Goal: Browse casually: Explore the website without a specific task or goal

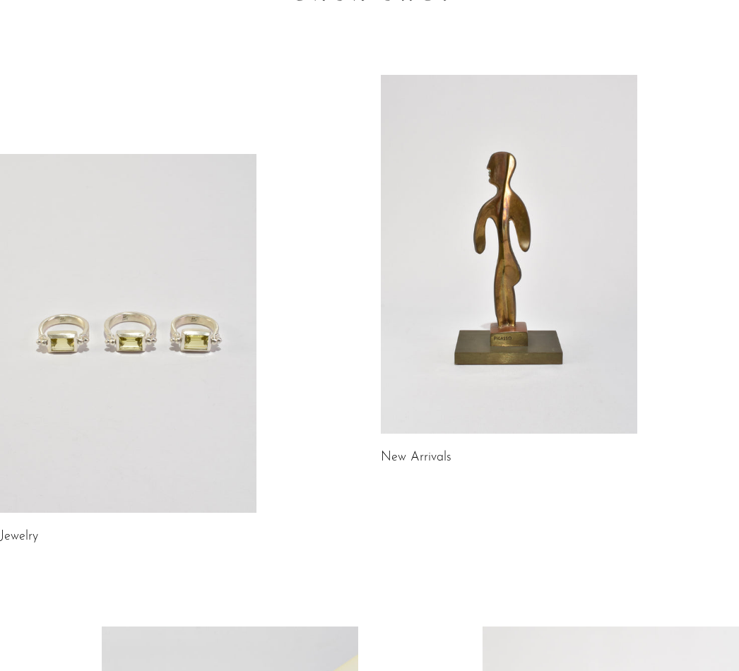
scroll to position [86, 0]
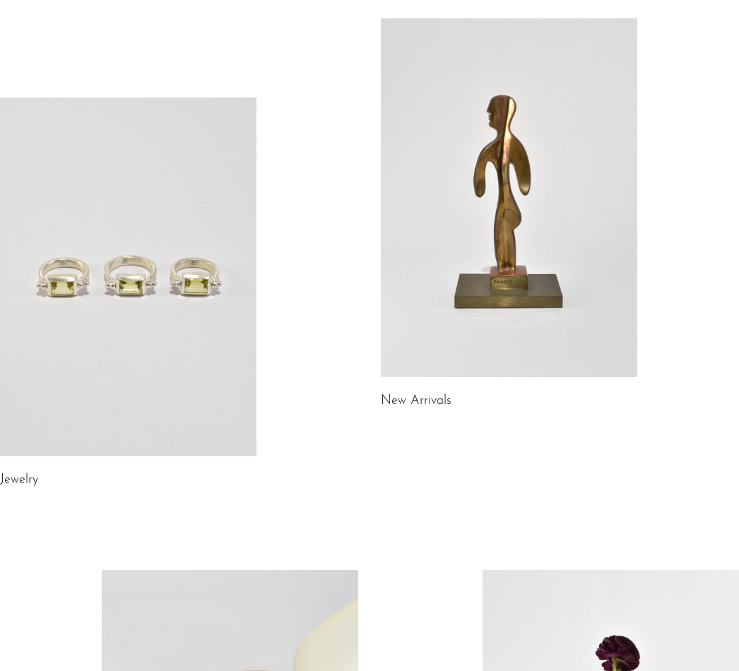
click at [412, 405] on link "New Arrivals" at bounding box center [416, 401] width 71 height 13
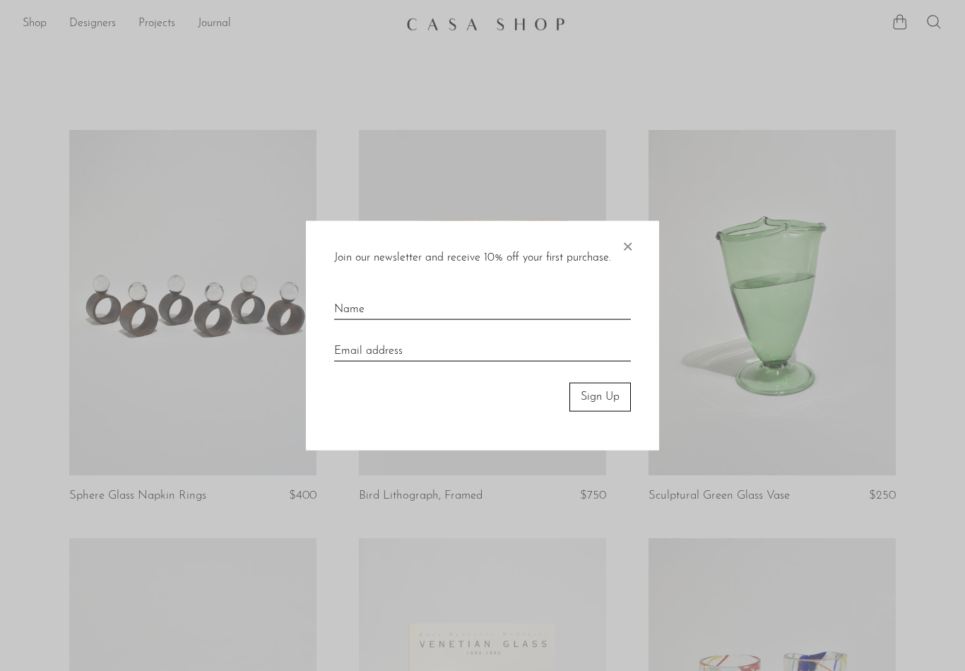
click at [627, 251] on span "×" at bounding box center [627, 243] width 14 height 45
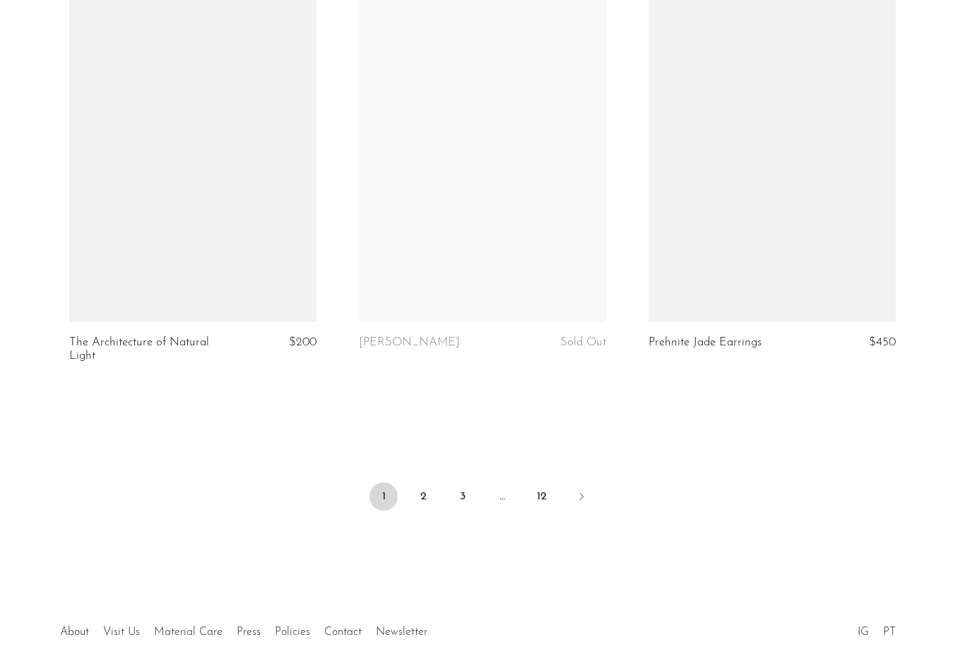
scroll to position [4722, 0]
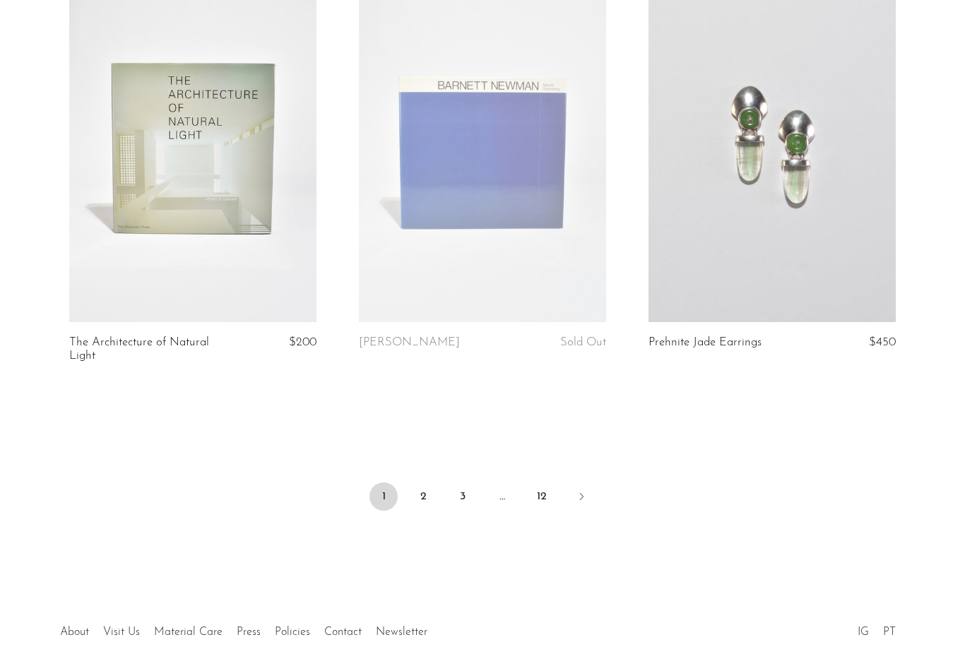
click at [427, 483] on link "2" at bounding box center [423, 497] width 28 height 28
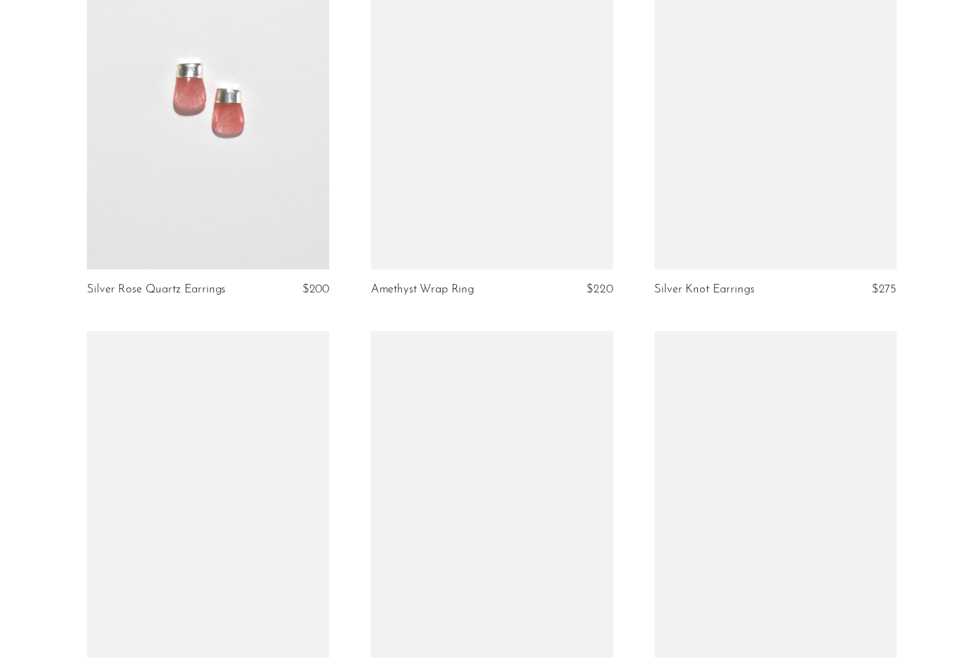
scroll to position [4084, 0]
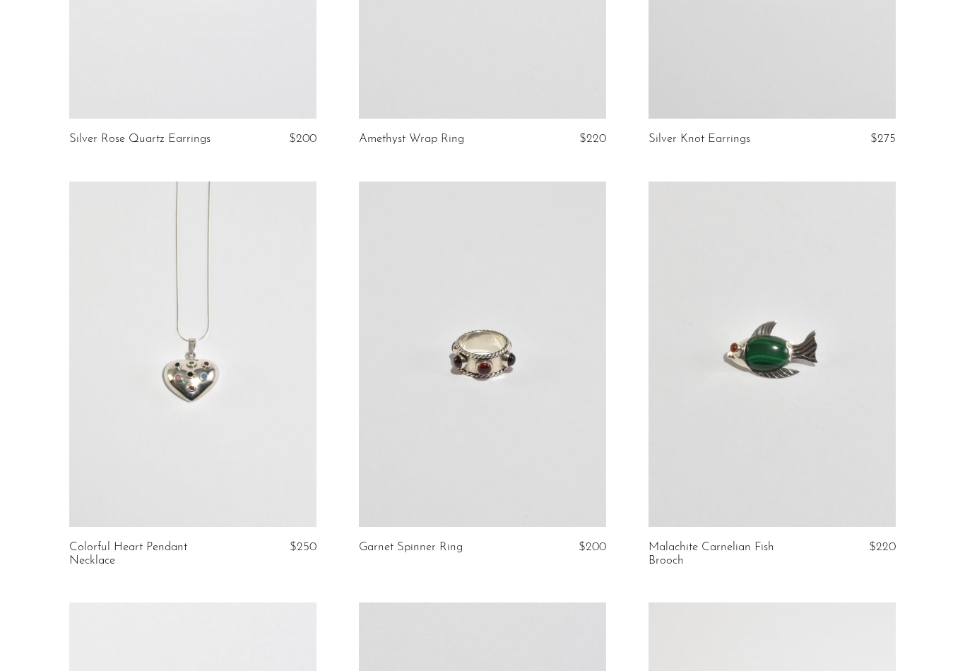
click at [792, 454] on link at bounding box center [771, 355] width 247 height 346
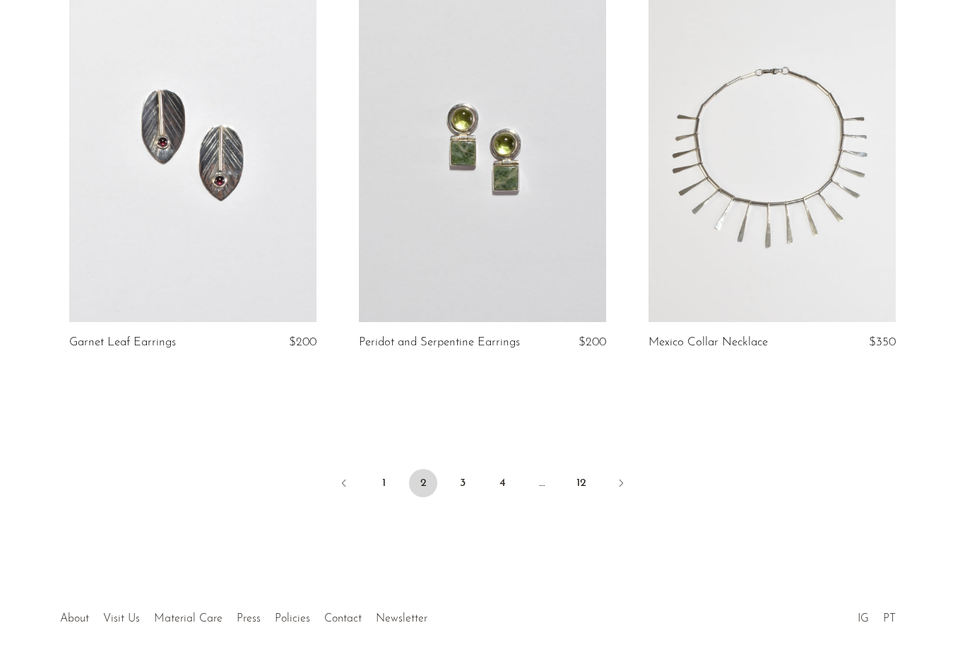
scroll to position [4710, 0]
click at [464, 470] on link "3" at bounding box center [463, 484] width 28 height 28
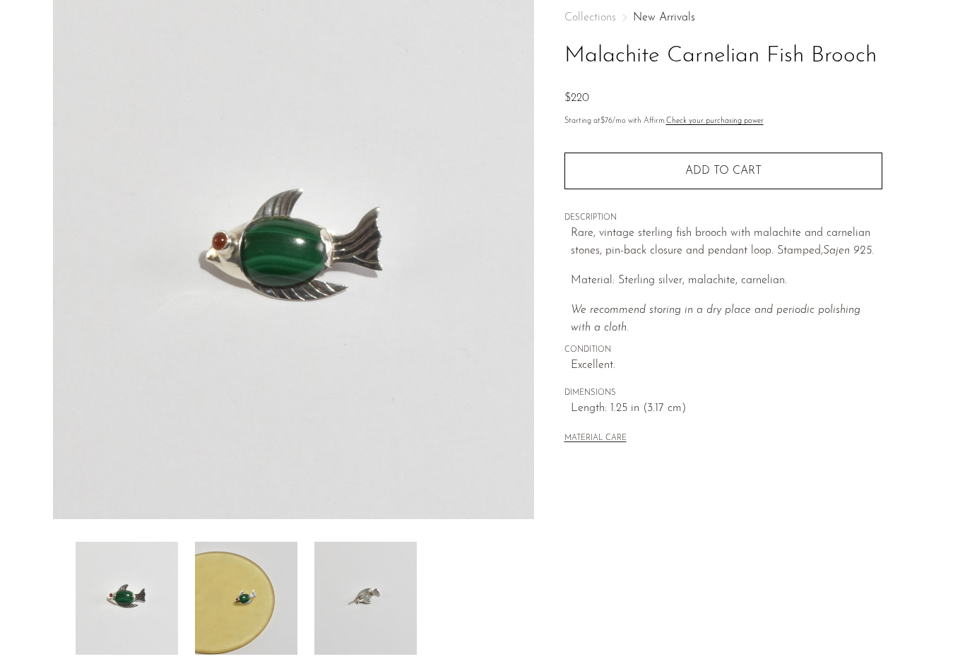
scroll to position [78, 0]
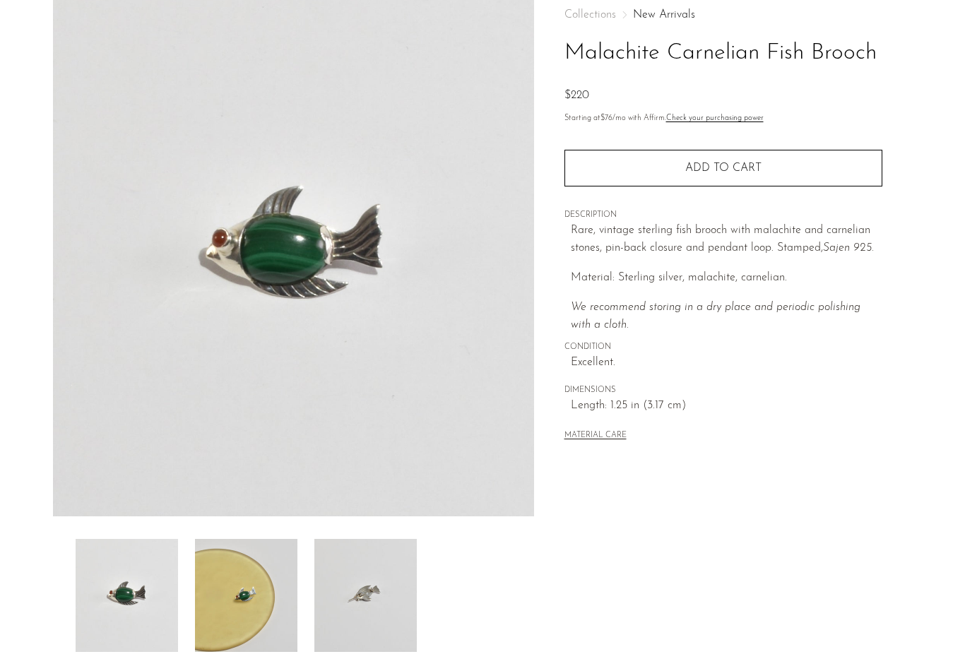
click at [395, 609] on img at bounding box center [365, 595] width 102 height 113
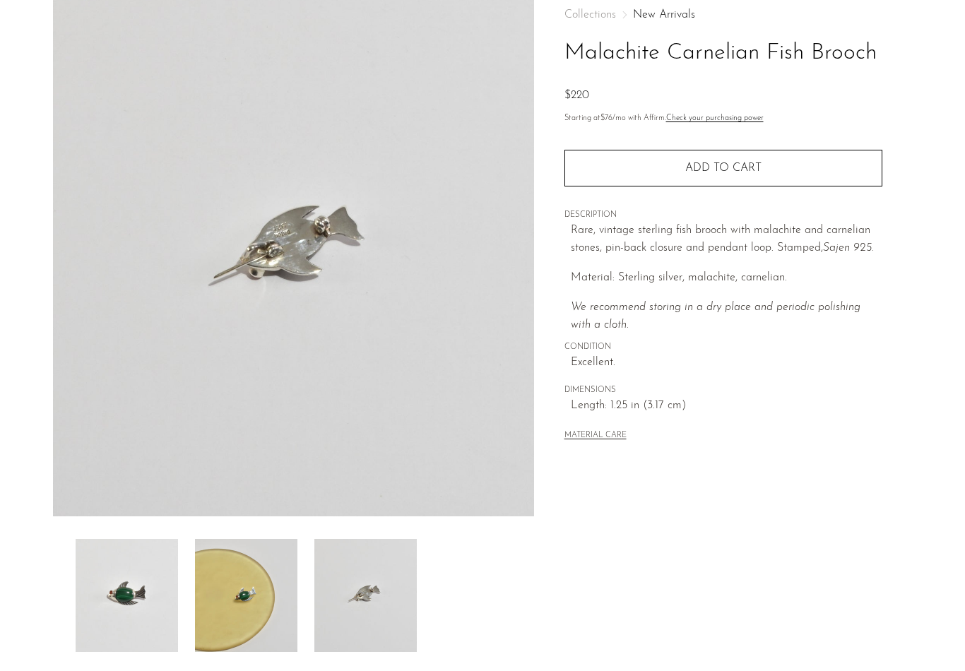
click at [243, 610] on img at bounding box center [246, 595] width 102 height 113
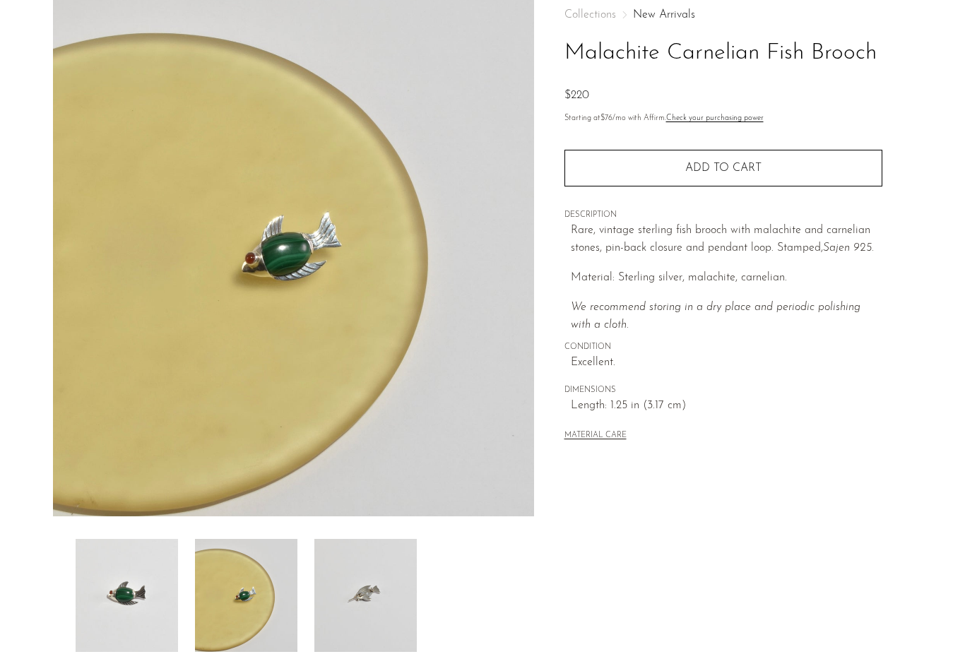
click at [369, 615] on img at bounding box center [365, 595] width 102 height 113
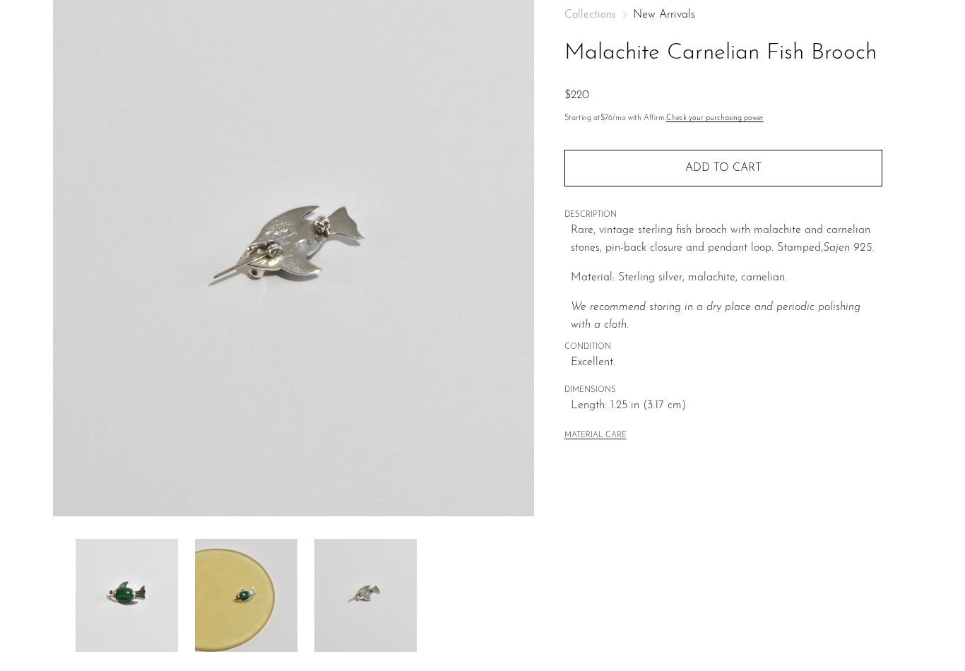
click at [170, 618] on img at bounding box center [127, 595] width 102 height 113
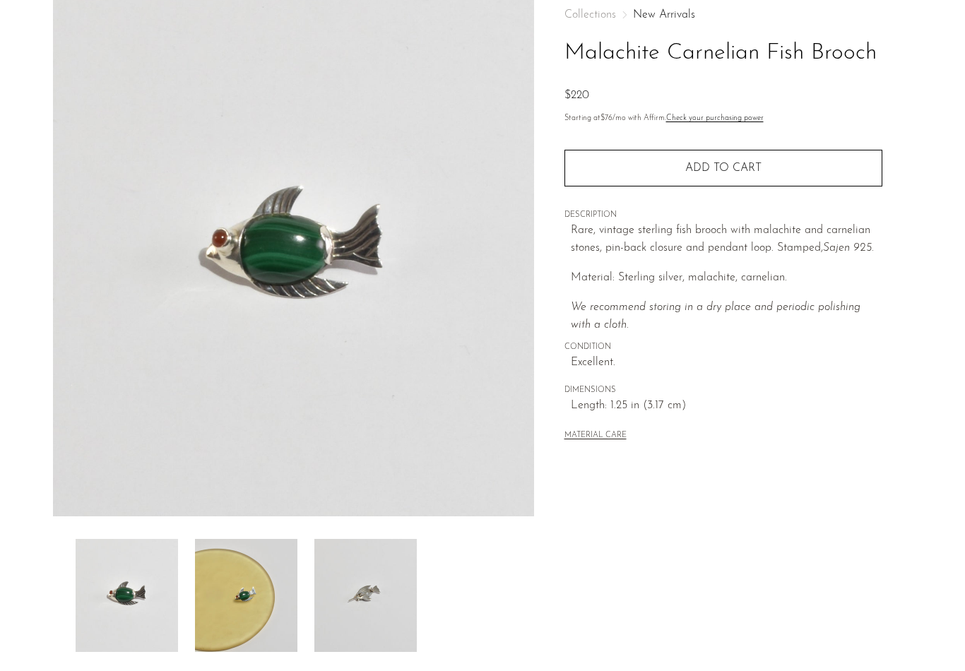
click at [242, 607] on img at bounding box center [246, 595] width 102 height 113
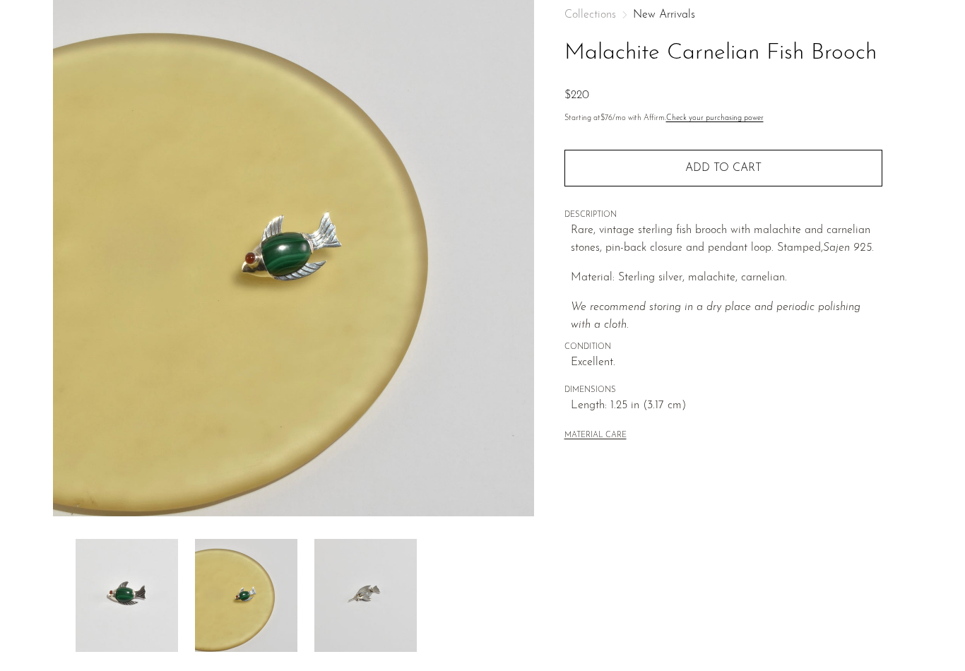
click at [162, 624] on img at bounding box center [127, 595] width 102 height 113
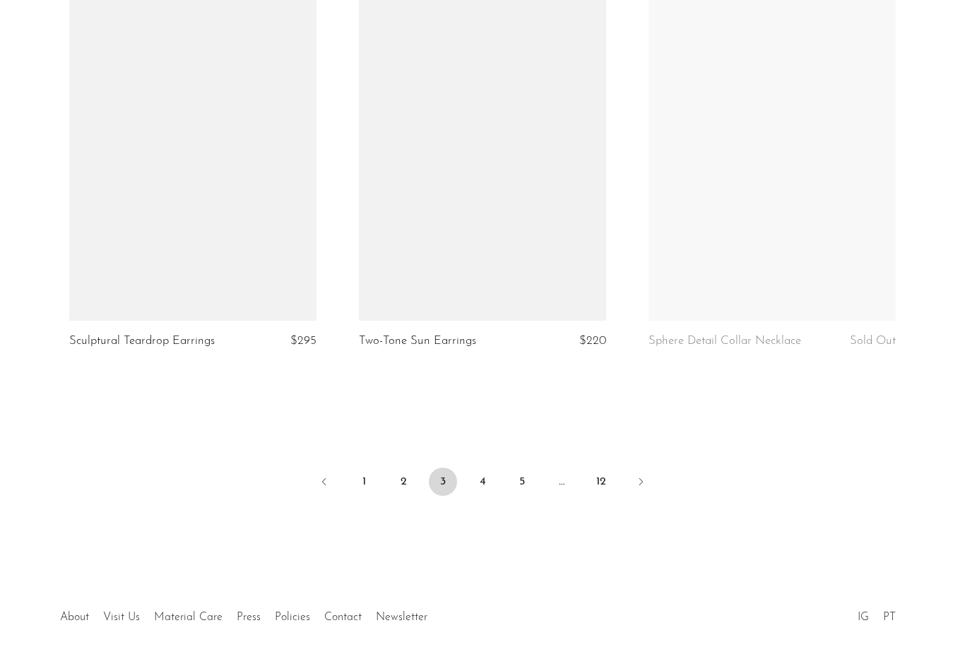
scroll to position [4710, 0]
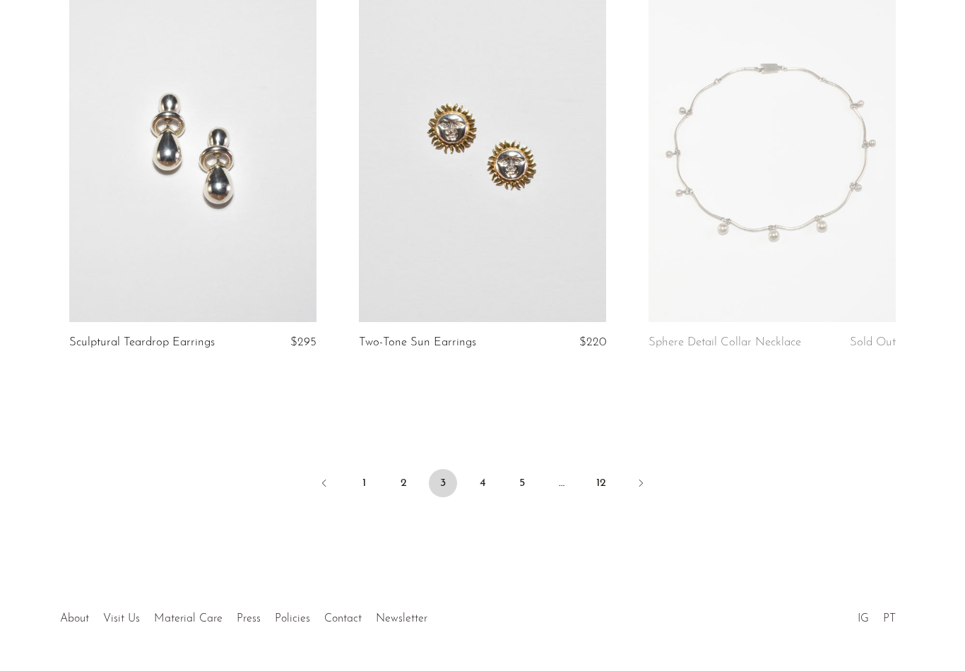
click at [364, 470] on link "1" at bounding box center [364, 484] width 28 height 28
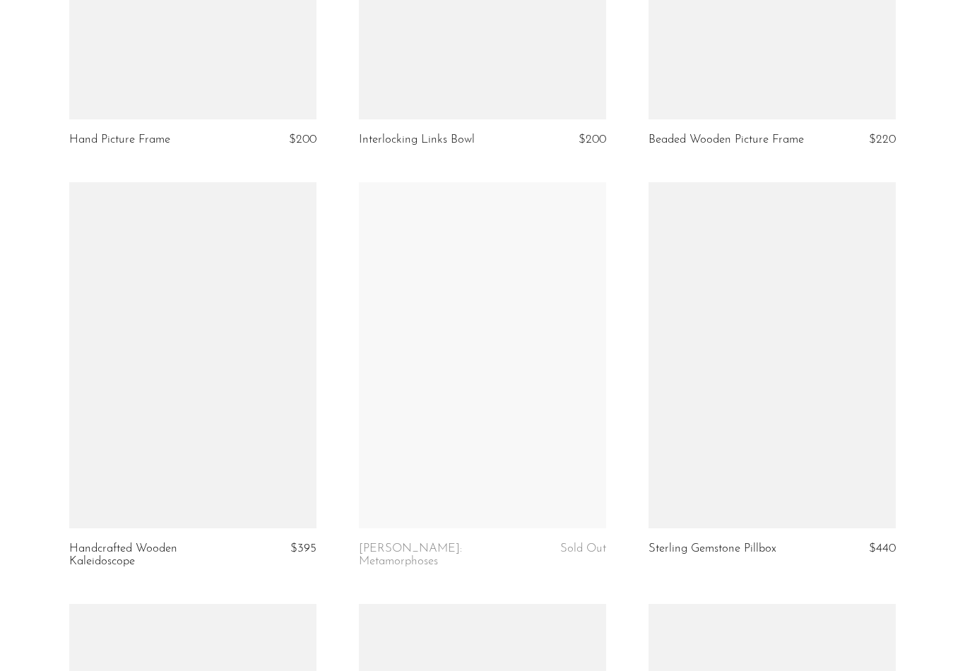
scroll to position [2902, 0]
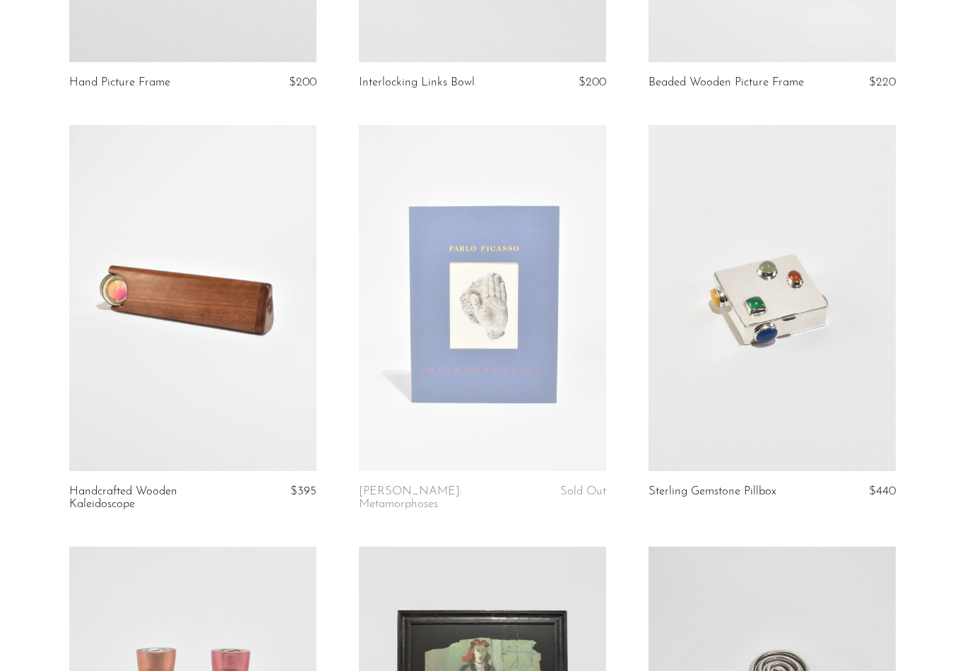
click at [439, 405] on link at bounding box center [482, 298] width 247 height 346
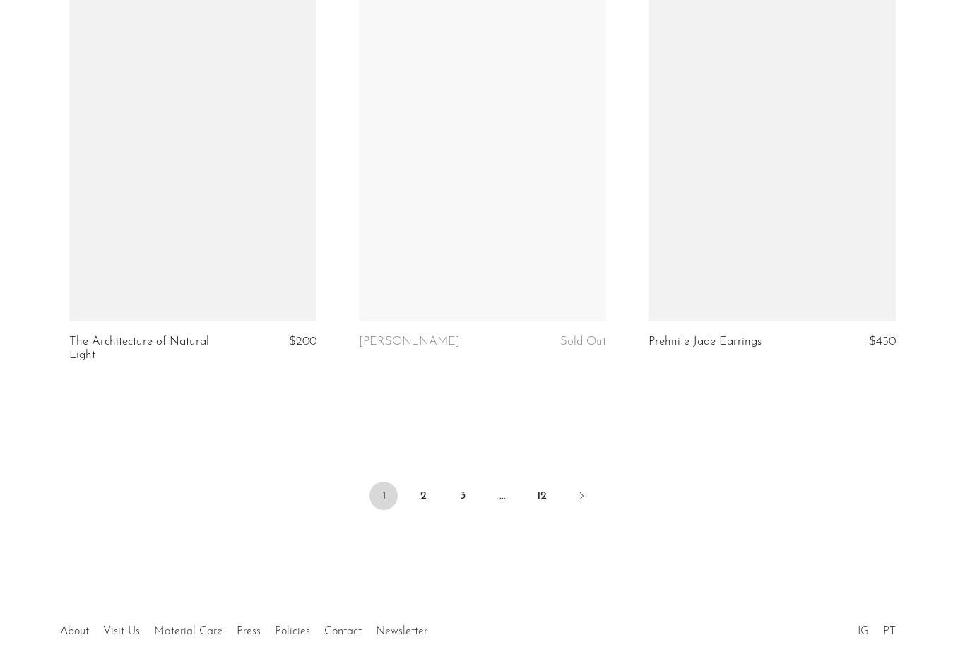
scroll to position [4722, 0]
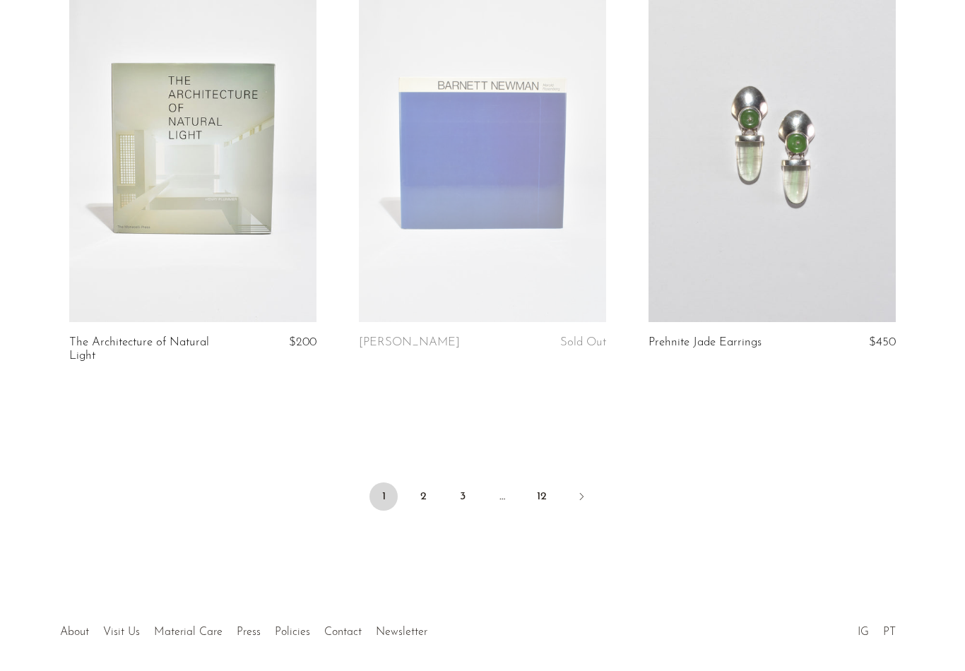
click at [421, 483] on link "2" at bounding box center [423, 497] width 28 height 28
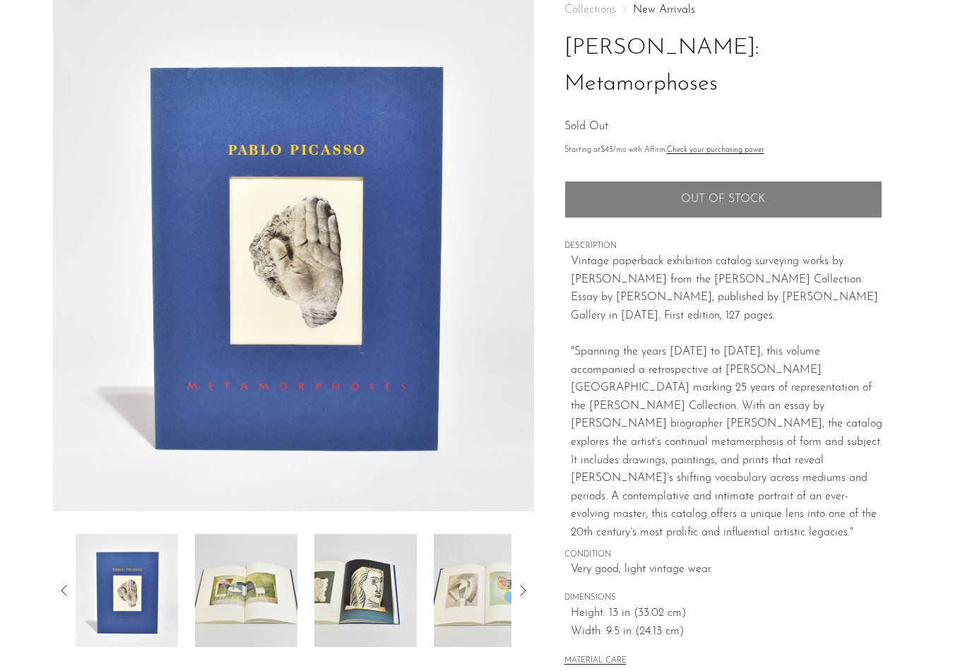
scroll to position [83, 0]
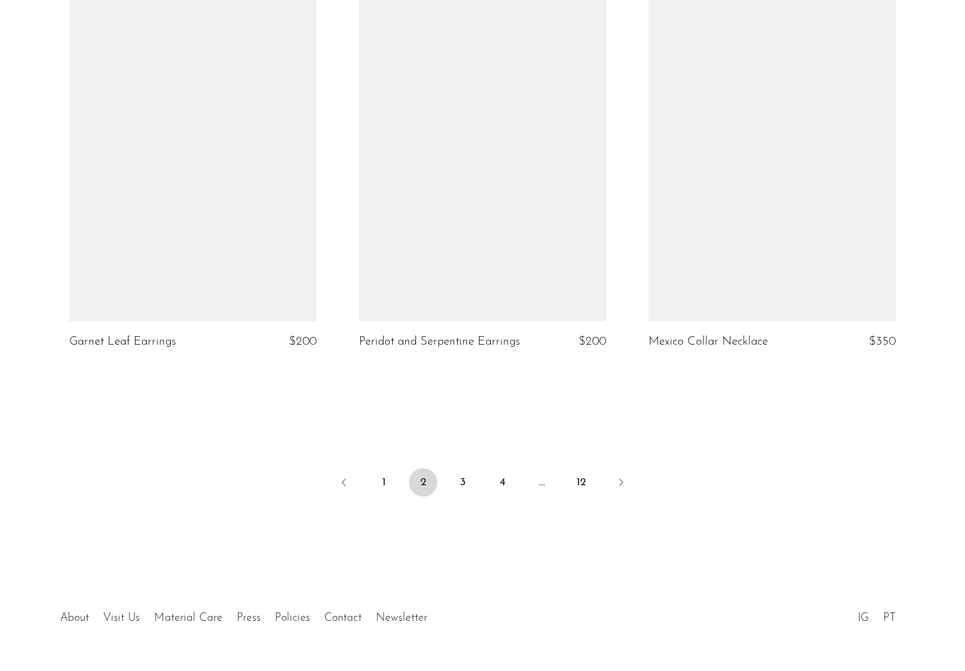
scroll to position [4710, 0]
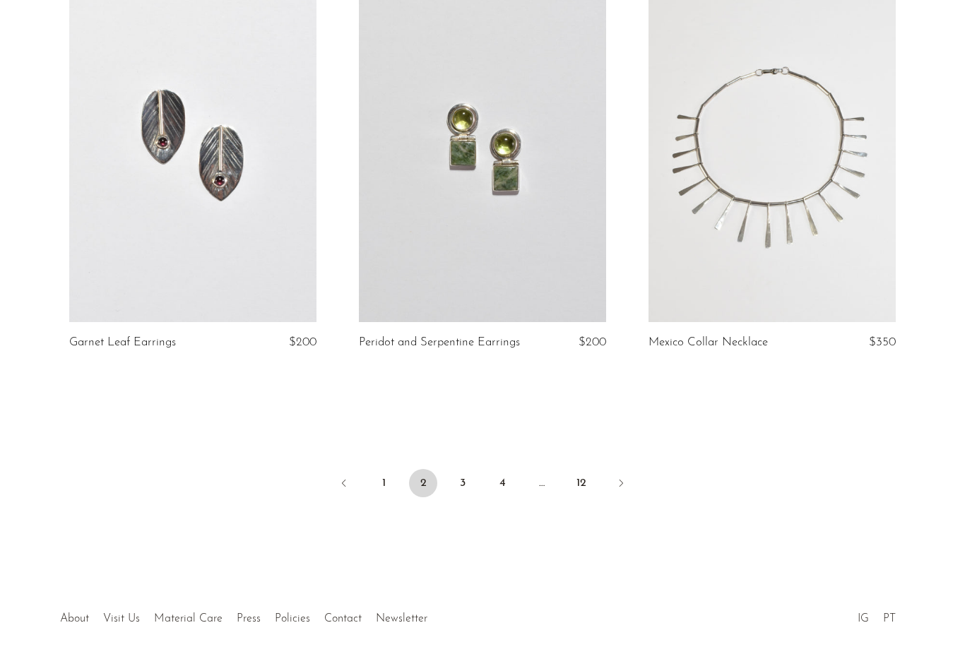
click at [470, 470] on link "3" at bounding box center [463, 484] width 28 height 28
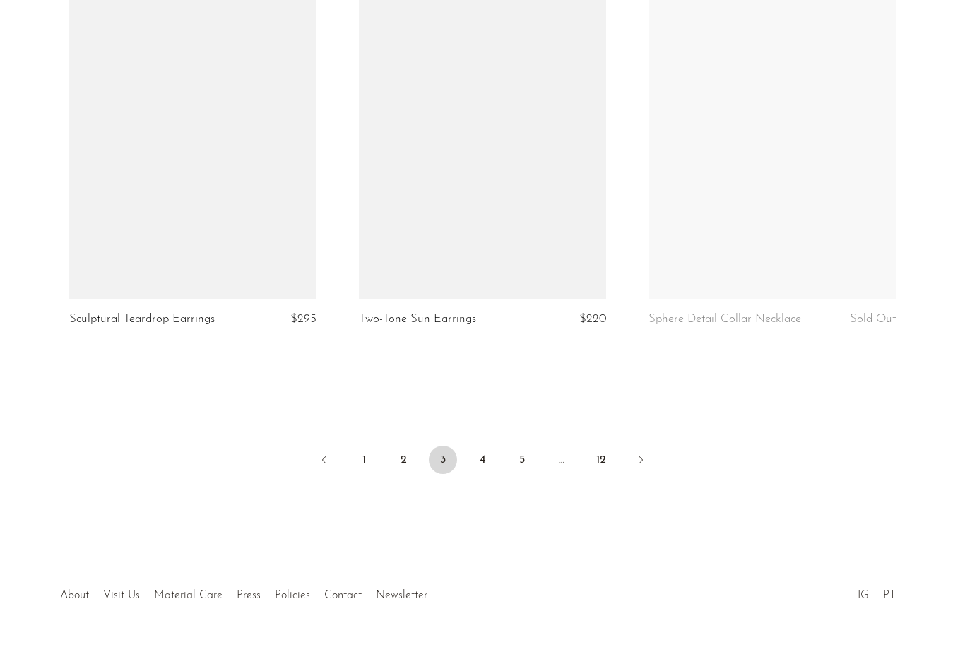
scroll to position [4710, 0]
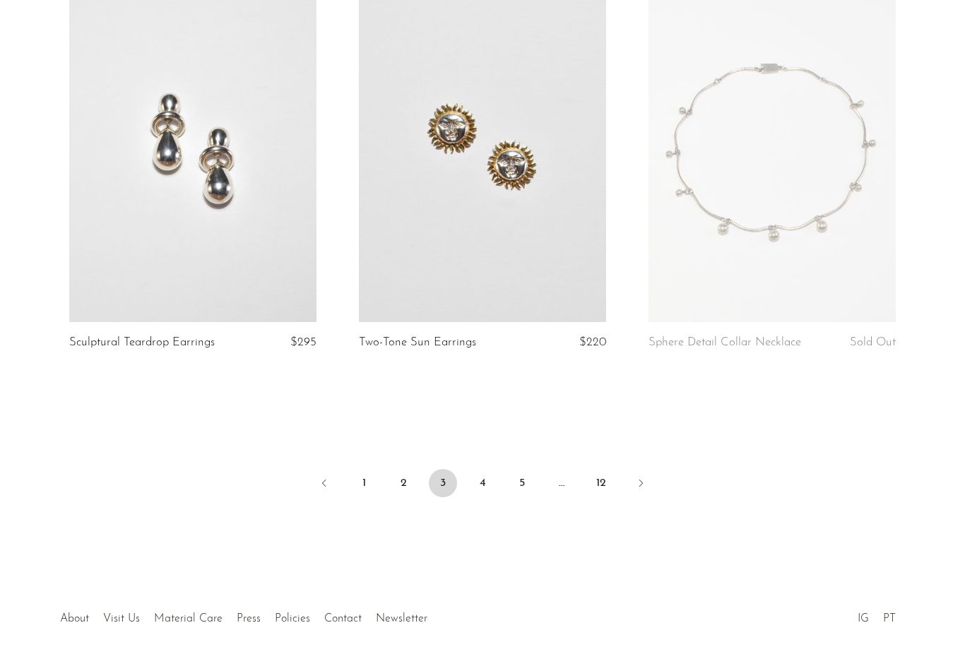
click at [364, 470] on link "1" at bounding box center [364, 484] width 28 height 28
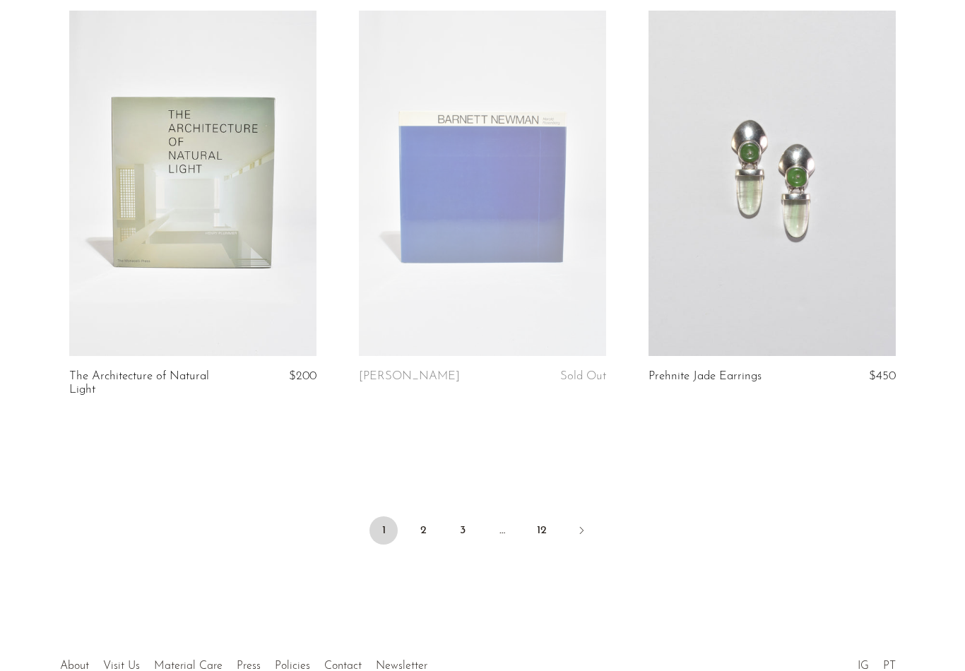
scroll to position [4687, 0]
click at [550, 305] on link at bounding box center [482, 186] width 247 height 346
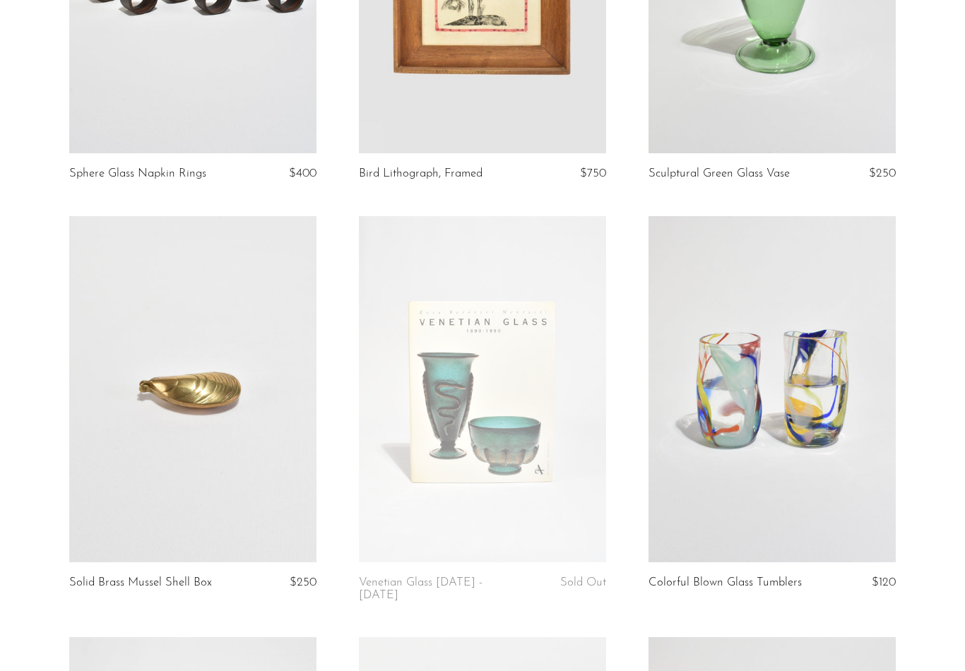
scroll to position [437, 0]
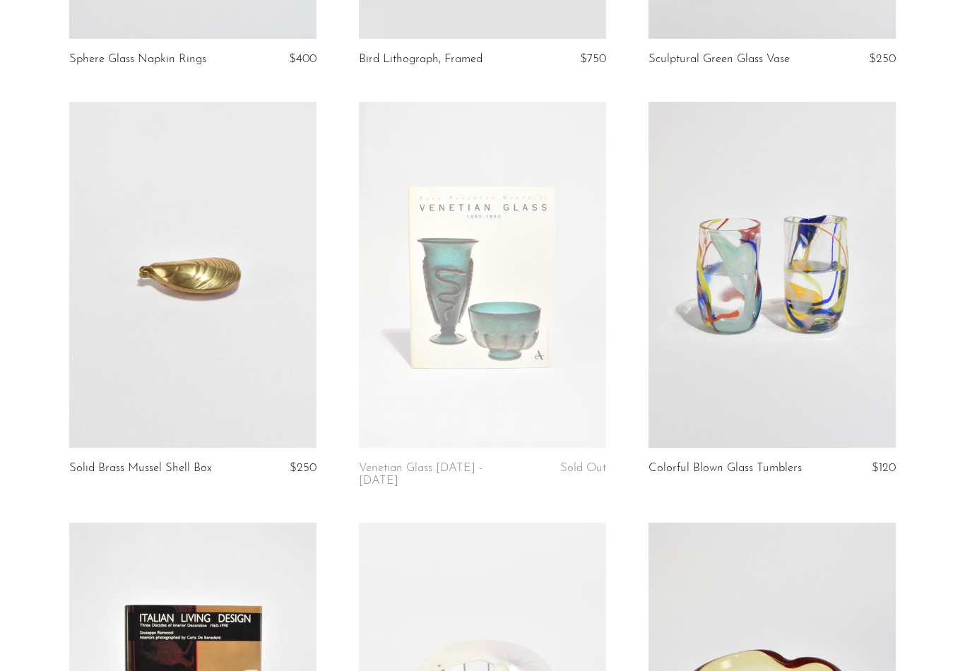
click at [440, 374] on link at bounding box center [482, 275] width 247 height 346
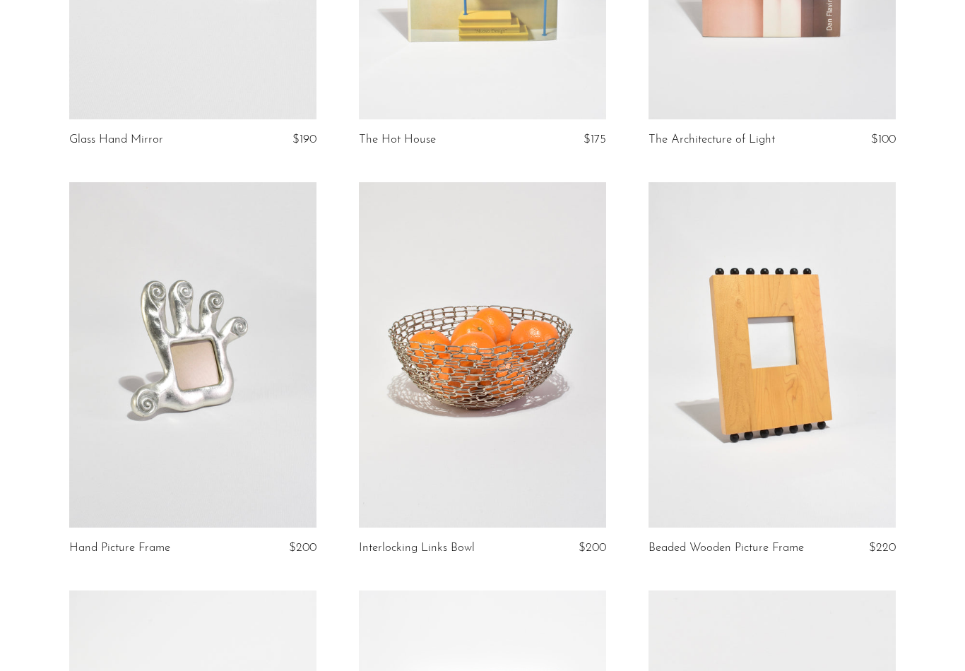
scroll to position [2503, 0]
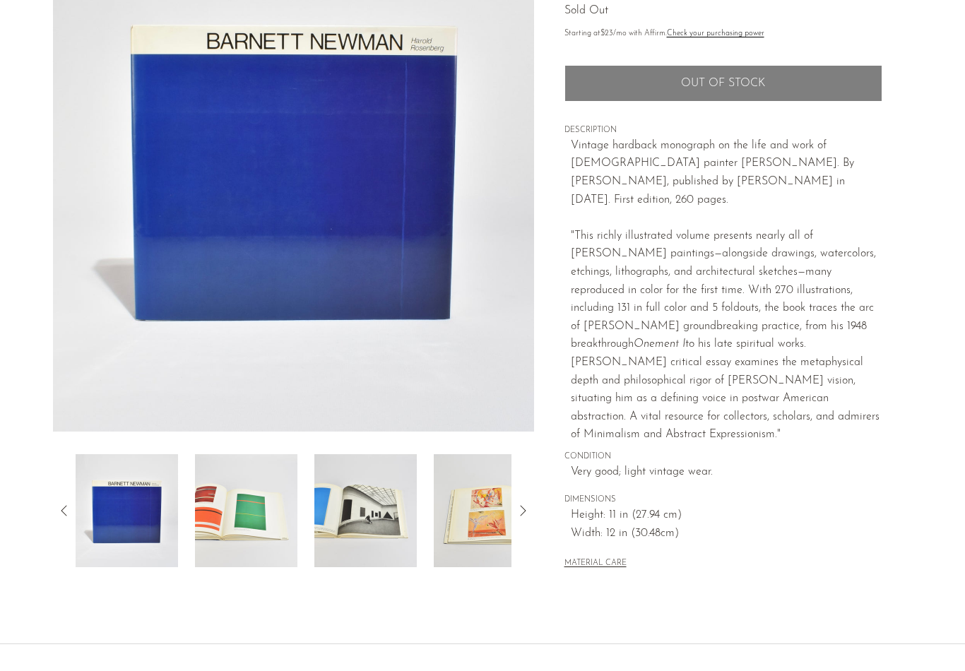
scroll to position [162, 0]
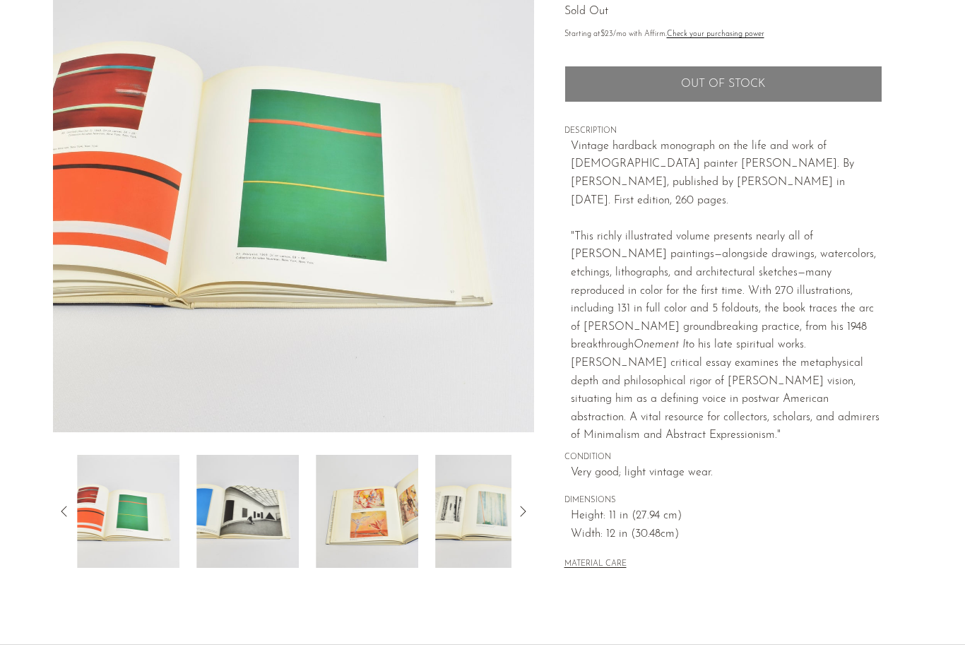
click at [318, 530] on img at bounding box center [367, 511] width 102 height 113
click at [344, 528] on img at bounding box center [365, 511] width 102 height 113
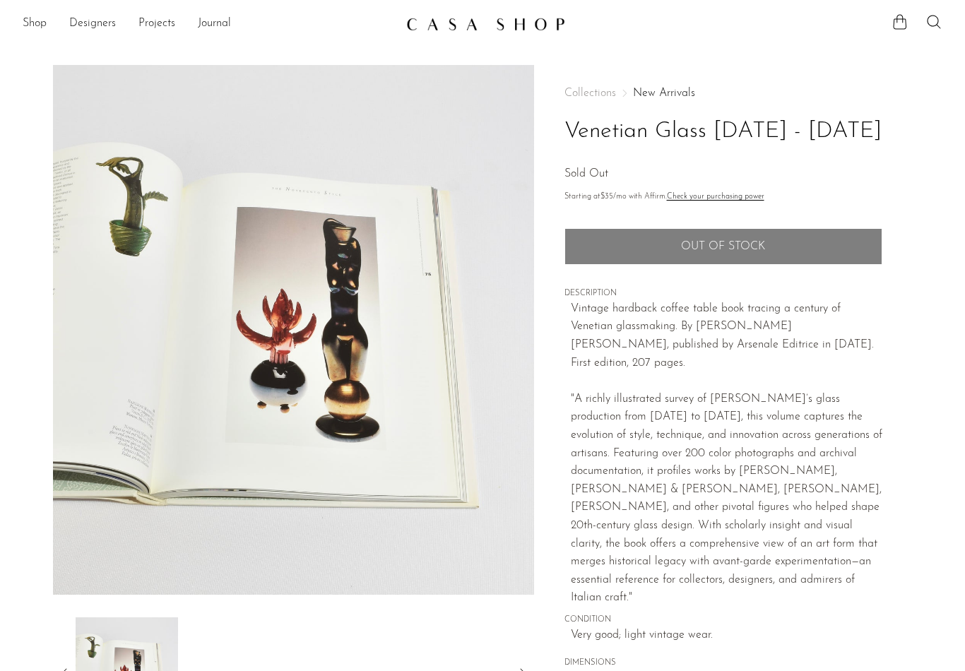
click at [32, 26] on link "Shop" at bounding box center [35, 24] width 24 height 18
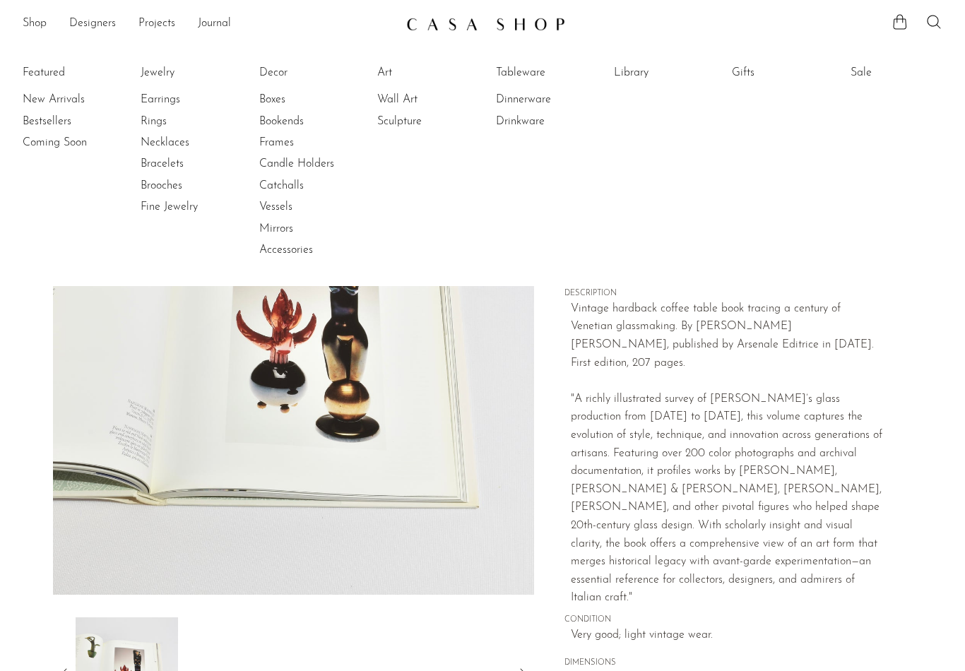
click at [57, 148] on link "Coming Soon" at bounding box center [76, 143] width 106 height 16
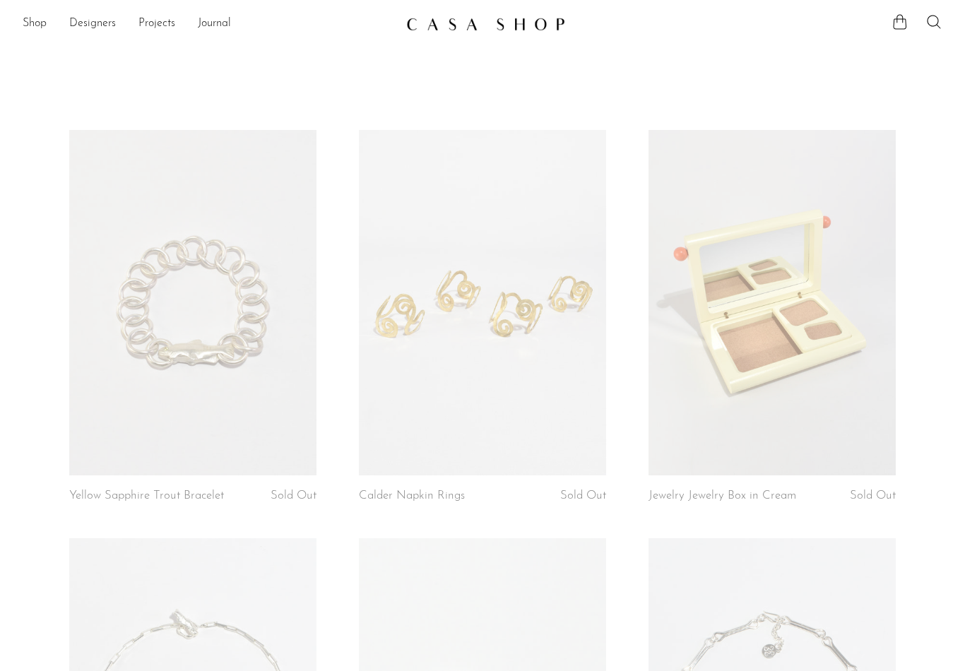
click at [32, 30] on link "Shop" at bounding box center [35, 24] width 24 height 18
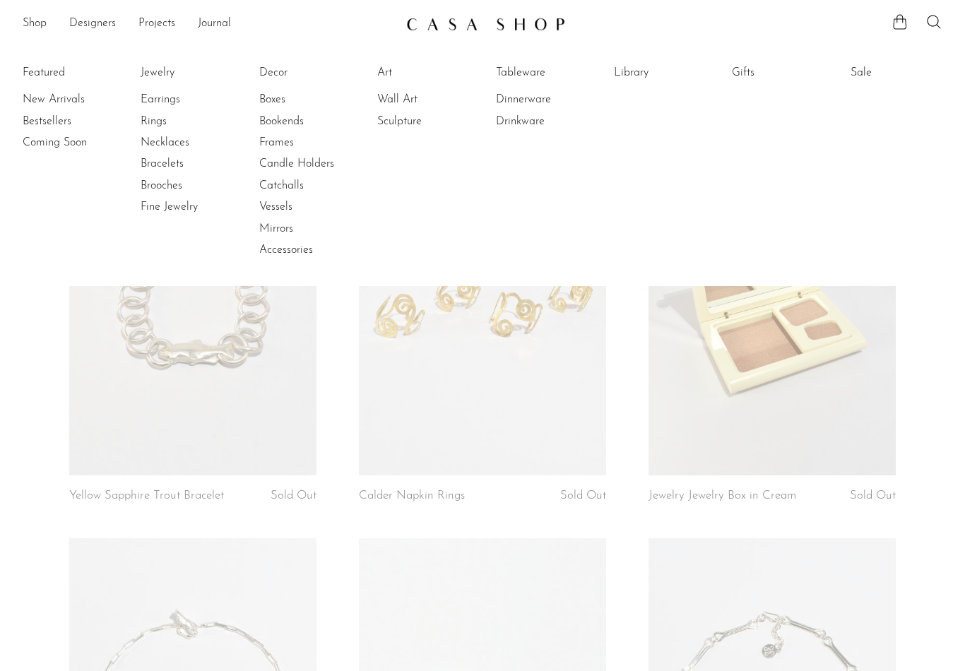
click at [49, 102] on link "New Arrivals" at bounding box center [76, 100] width 106 height 16
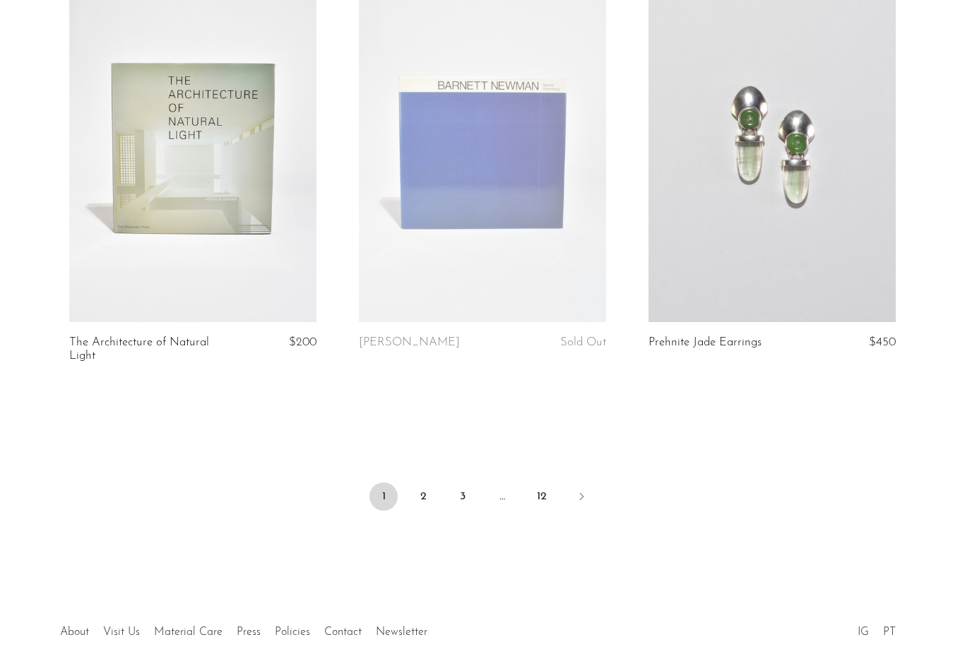
scroll to position [4722, 0]
click at [461, 483] on link "3" at bounding box center [463, 497] width 28 height 28
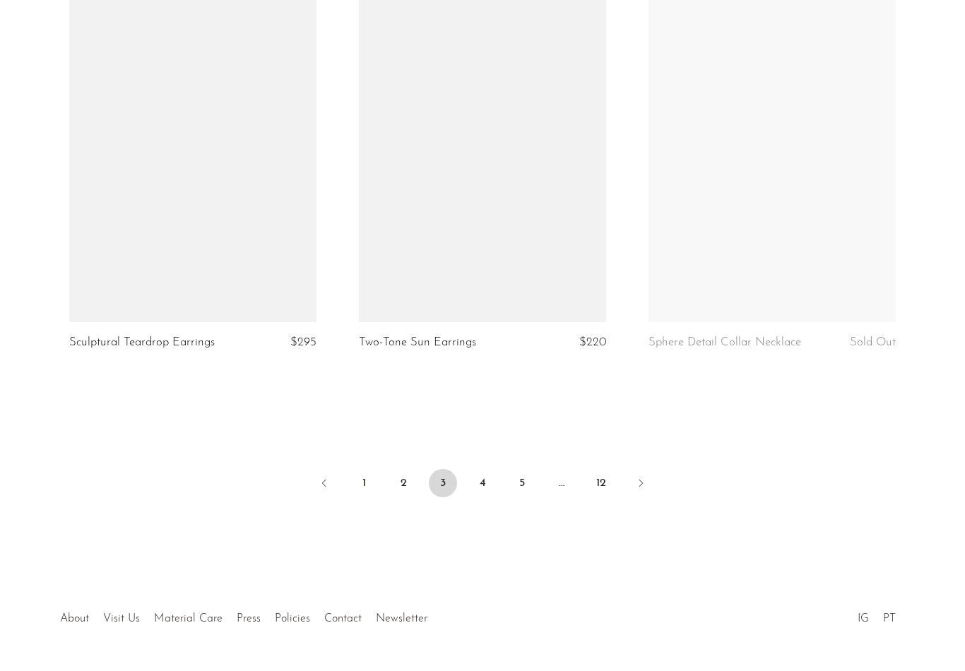
scroll to position [4710, 0]
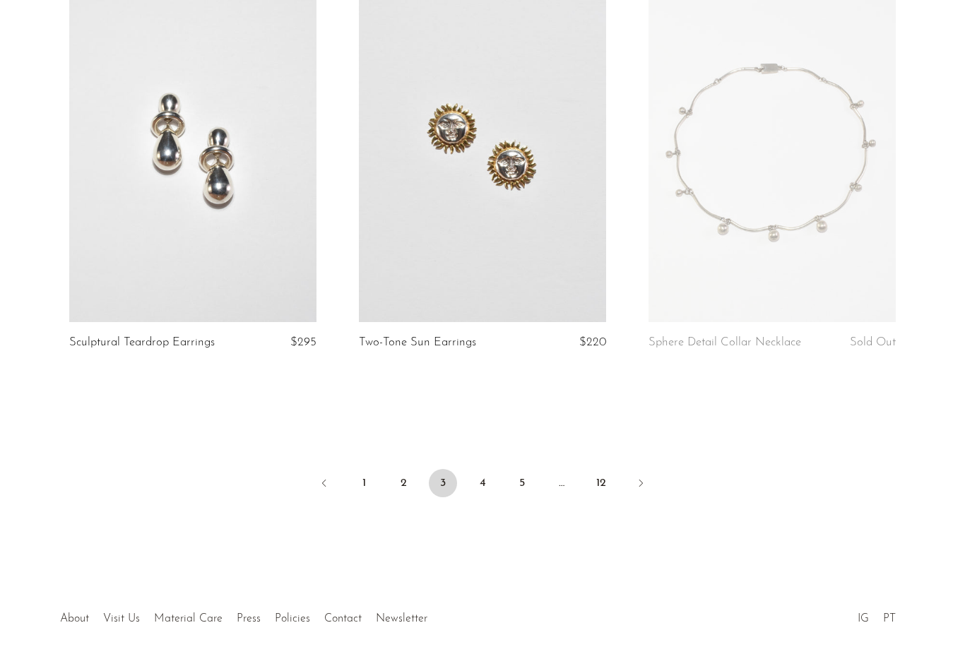
click at [482, 473] on link "4" at bounding box center [482, 484] width 28 height 28
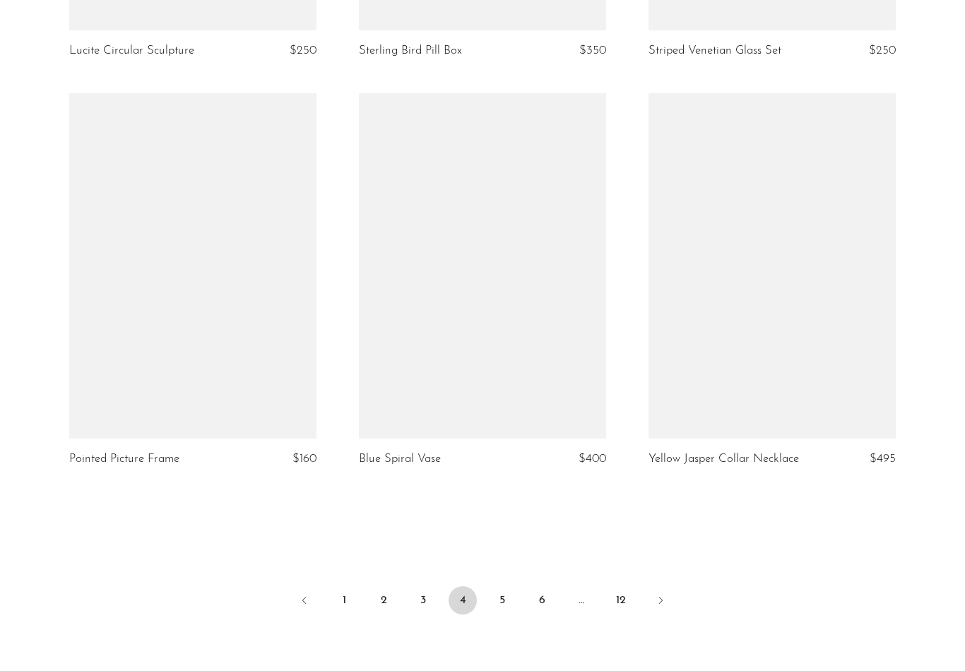
scroll to position [4657, 0]
